Goal: Transaction & Acquisition: Purchase product/service

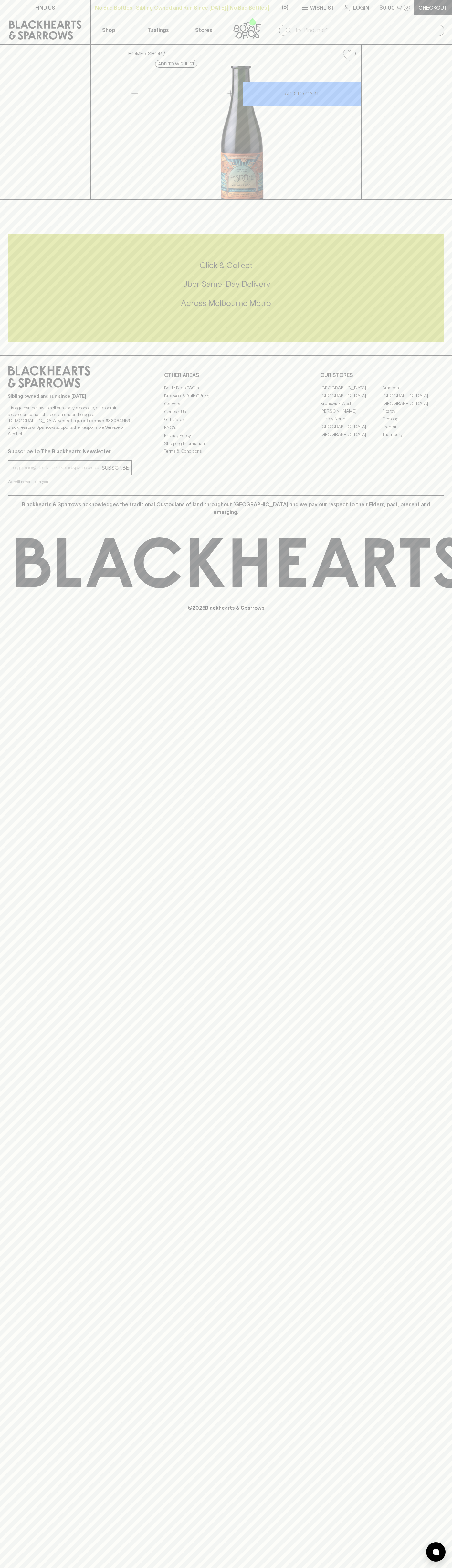
click at [88, 18] on link at bounding box center [45, 30] width 90 height 29
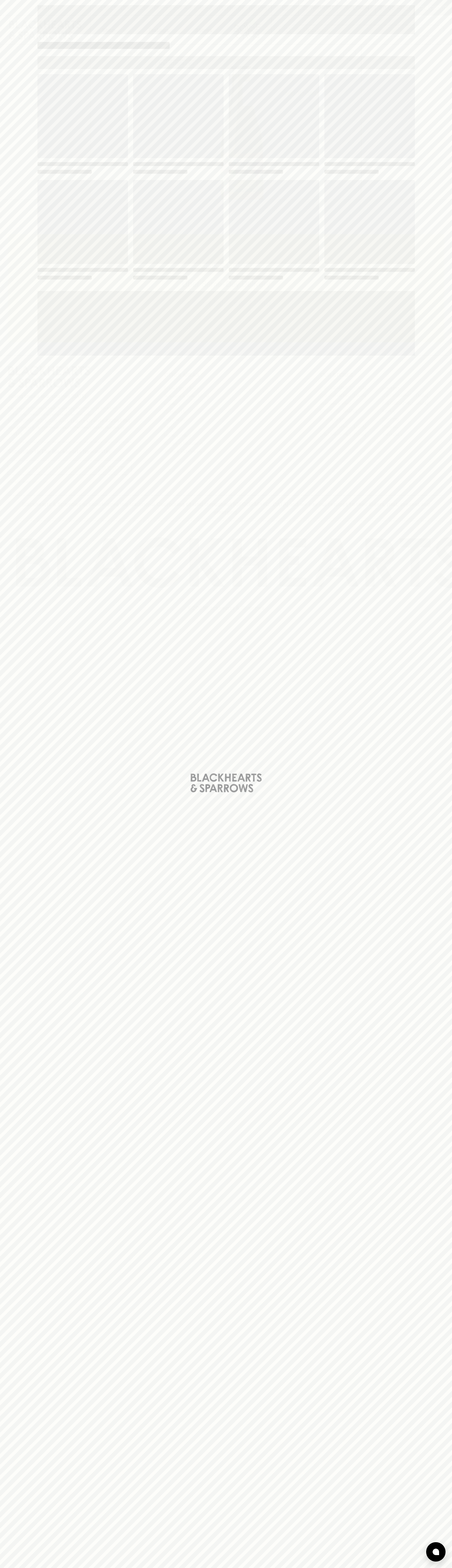
click at [381, 1567] on html "FIND US | No Bad Bottles | Sibling Owned and Run Since [DATE] | No Bad Bottles …" at bounding box center [226, 784] width 452 height 1568
click at [1, 1044] on div "Loading" at bounding box center [226, 784] width 452 height 1568
